Goal: Task Accomplishment & Management: Use online tool/utility

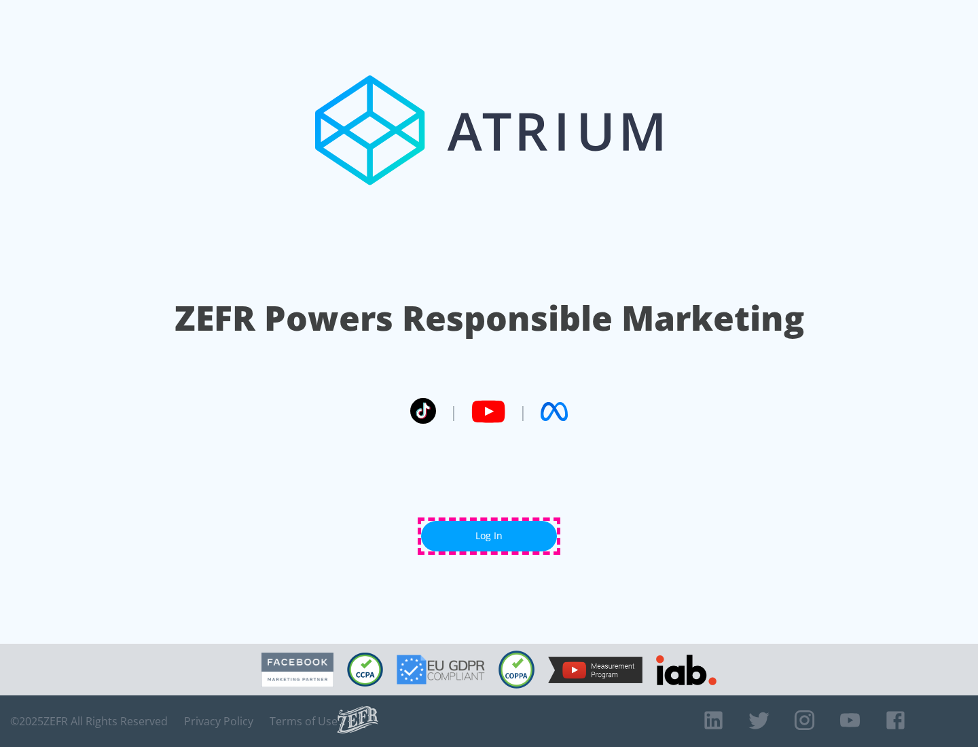
click at [489, 536] on link "Log In" at bounding box center [489, 536] width 136 height 31
